Goal: Navigation & Orientation: Find specific page/section

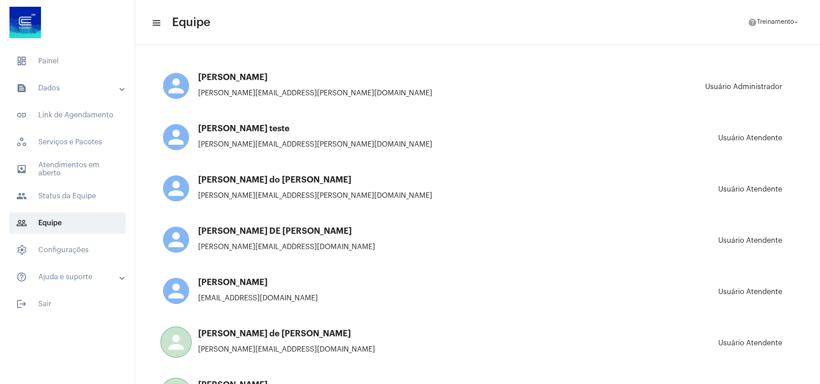
scroll to position [1441, 0]
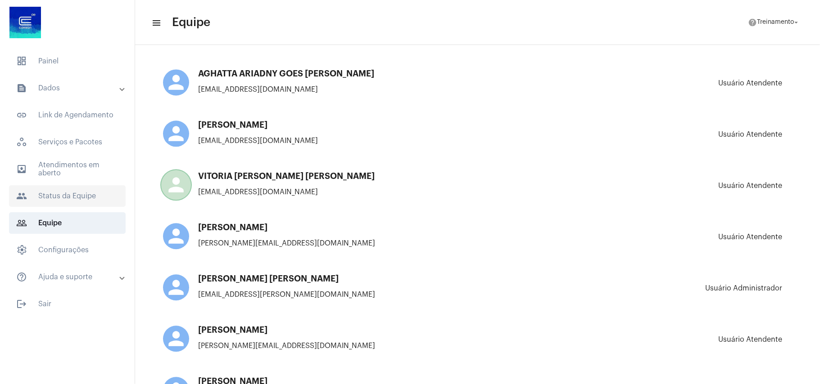
click at [55, 195] on span "people Status da Equipe" at bounding box center [67, 196] width 117 height 22
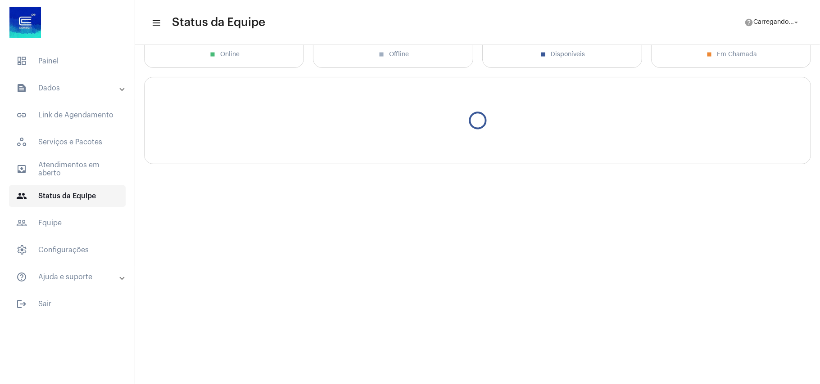
scroll to position [63, 0]
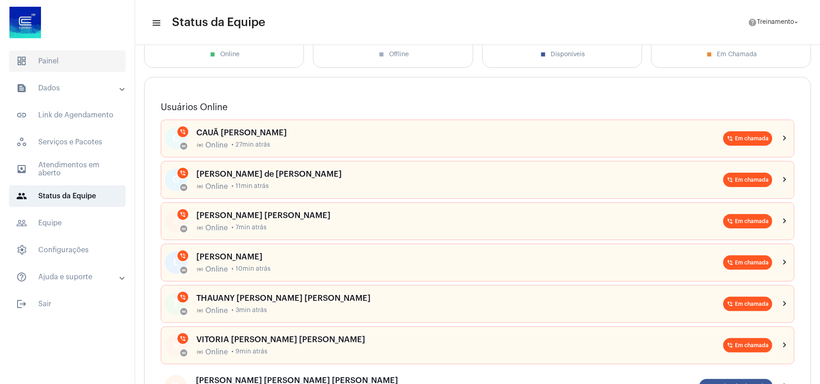
drag, startPoint x: 75, startPoint y: 65, endPoint x: 122, endPoint y: 69, distance: 47.0
click at [76, 65] on span "dashboard Painel" at bounding box center [67, 61] width 117 height 22
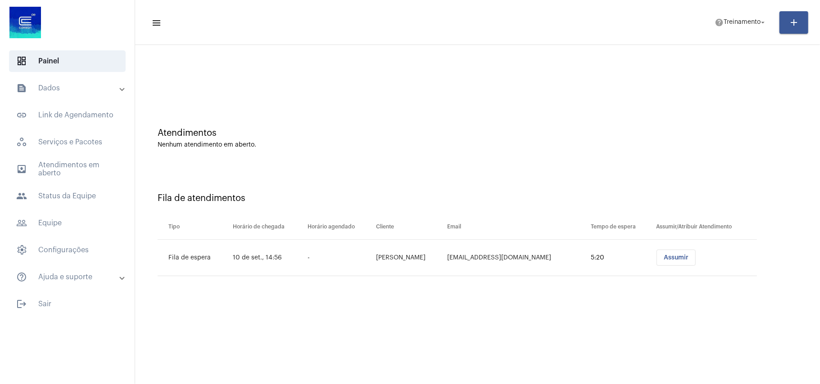
click at [362, 310] on mat-sidenav-content "menu help Treinamento arrow_drop_down add Atendimentos Nenhum atendimento em ab…" at bounding box center [477, 192] width 685 height 384
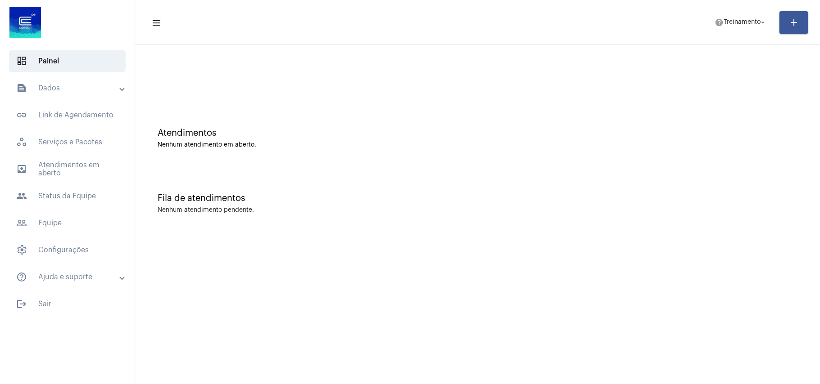
click at [400, 111] on div "Atendimentos Nenhum atendimento em aberto." at bounding box center [478, 133] width 676 height 65
